Goal: Navigation & Orientation: Find specific page/section

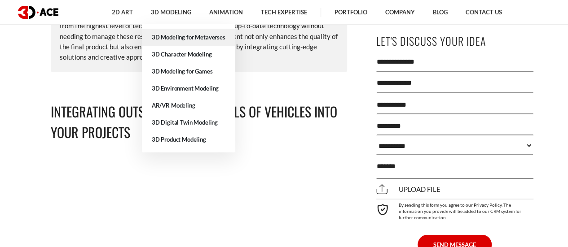
scroll to position [2514, 0]
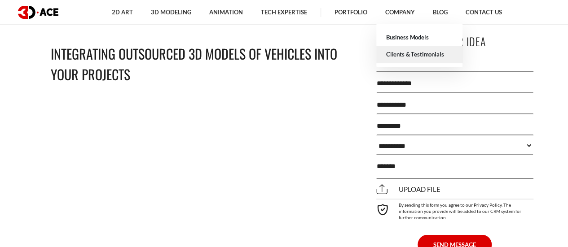
click at [403, 53] on link "Clients & Testimonials" at bounding box center [419, 54] width 86 height 17
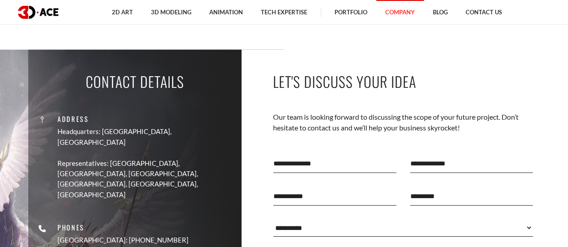
scroll to position [1160, 0]
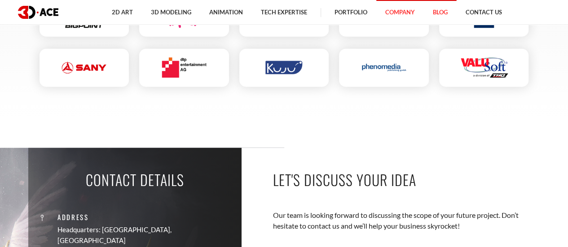
click at [442, 10] on link "Blog" at bounding box center [440, 12] width 33 height 25
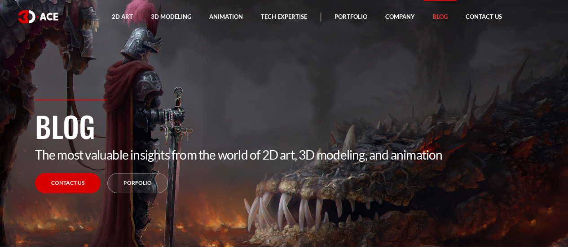
click at [479, 12] on link "Contact Us" at bounding box center [483, 17] width 54 height 34
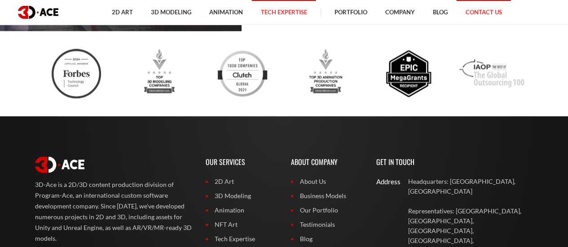
scroll to position [539, 0]
